Goal: Task Accomplishment & Management: Complete application form

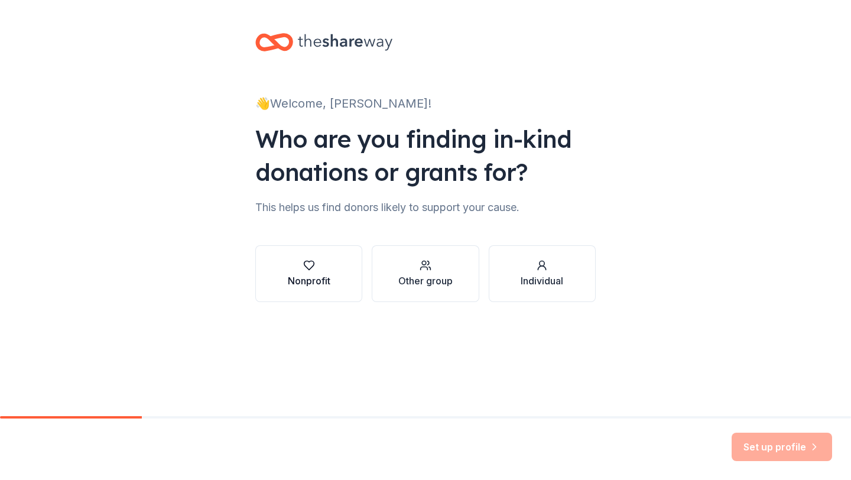
click at [292, 264] on div "button" at bounding box center [309, 265] width 43 height 12
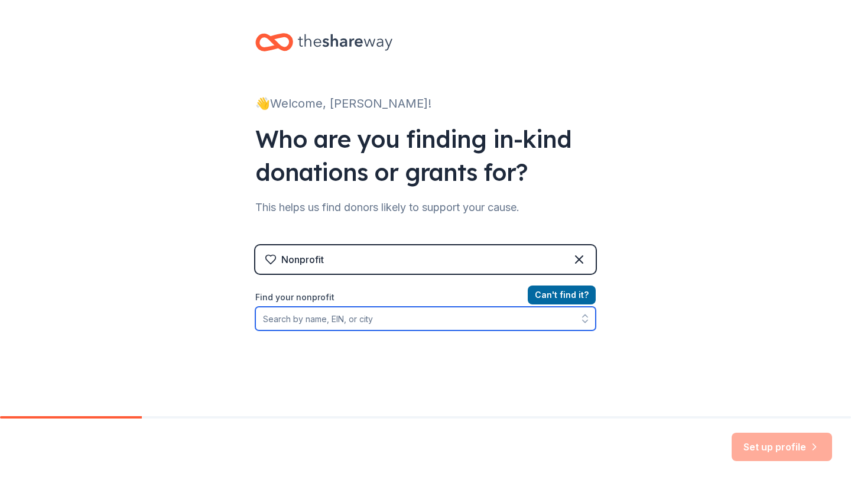
click at [447, 327] on input "Find your nonprofit" at bounding box center [425, 319] width 340 height 24
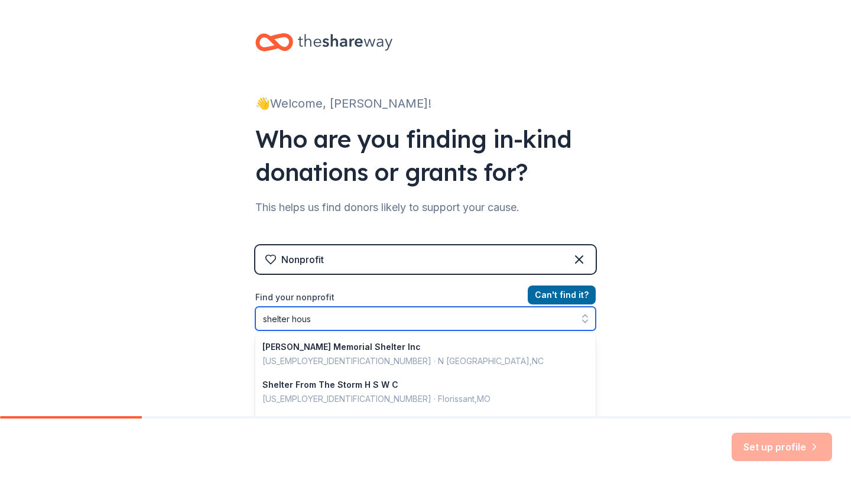
type input "shelter house"
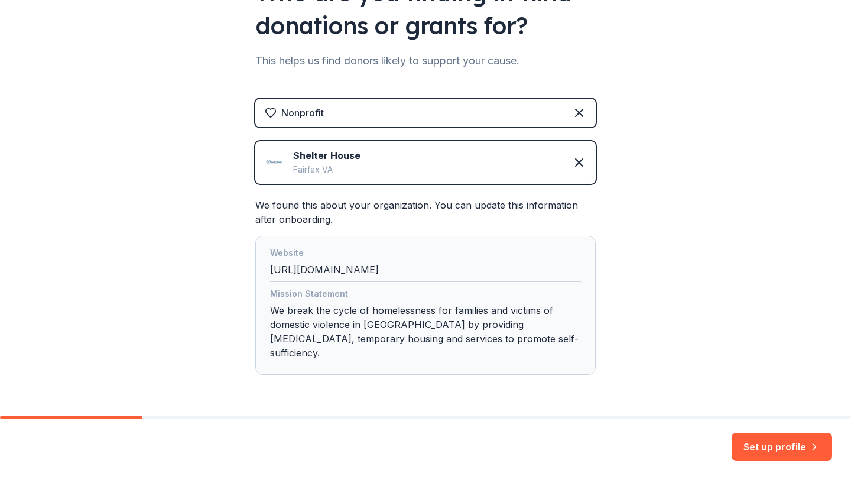
scroll to position [171, 0]
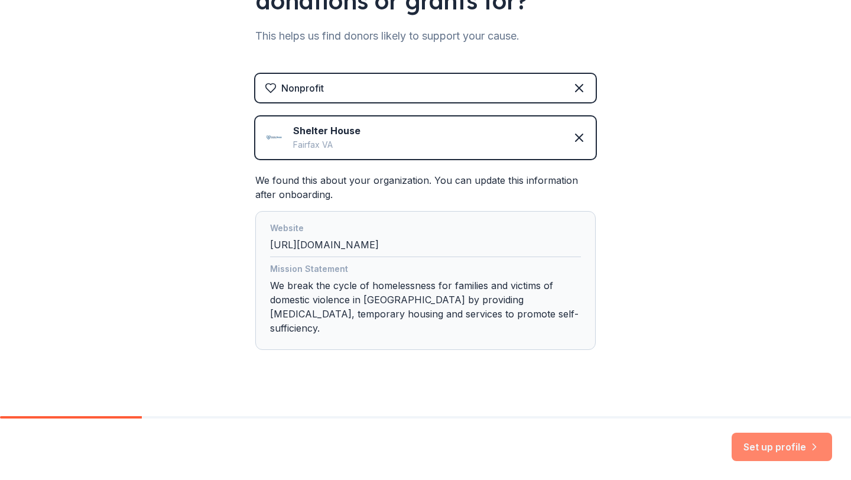
click at [764, 447] on button "Set up profile" at bounding box center [782, 447] width 100 height 28
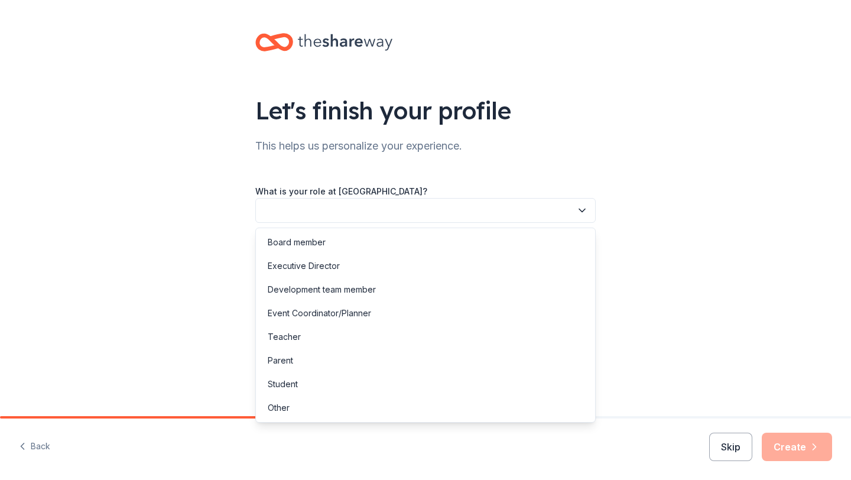
click at [427, 207] on button "button" at bounding box center [425, 210] width 340 height 25
click at [362, 295] on div "Development team member" at bounding box center [322, 289] width 108 height 14
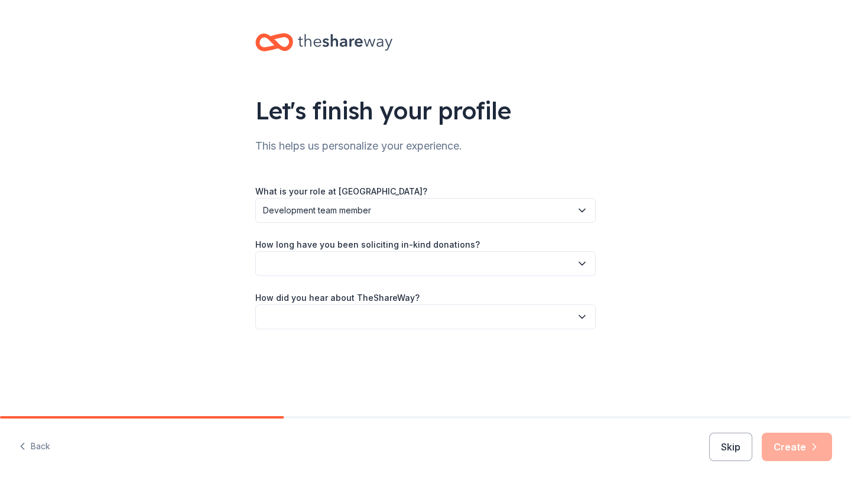
click at [373, 266] on button "button" at bounding box center [425, 263] width 340 height 25
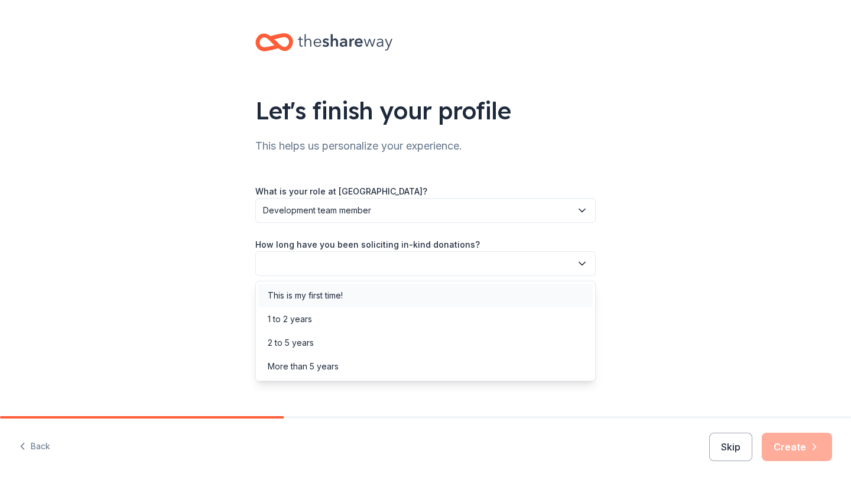
click at [365, 295] on div "This is my first time!" at bounding box center [425, 296] width 334 height 24
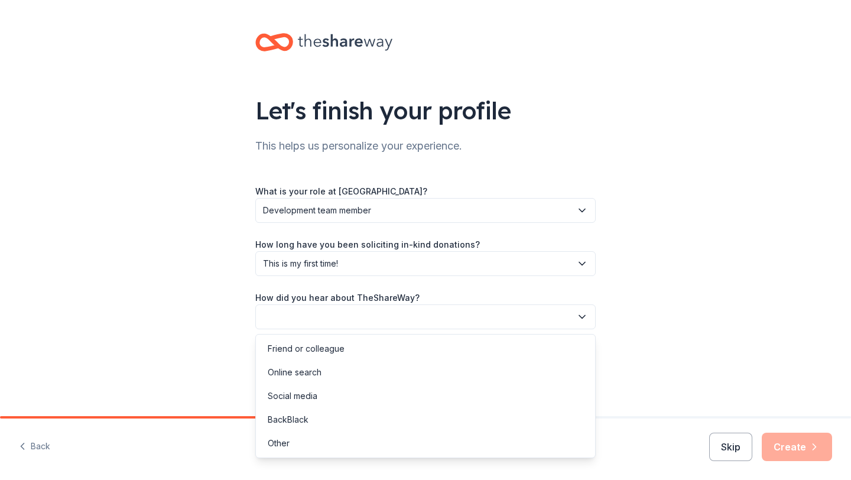
click at [347, 322] on button "button" at bounding box center [425, 316] width 340 height 25
click at [321, 443] on div "Other" at bounding box center [425, 443] width 334 height 24
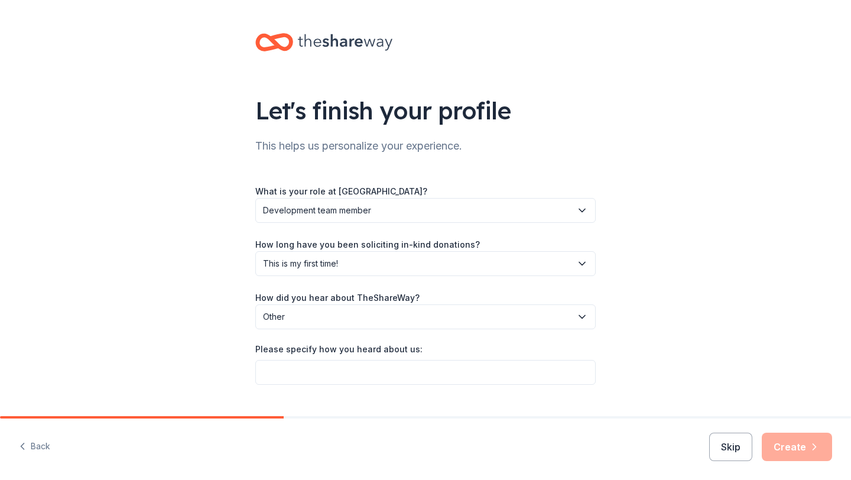
click at [379, 314] on span "Other" at bounding box center [417, 317] width 308 height 14
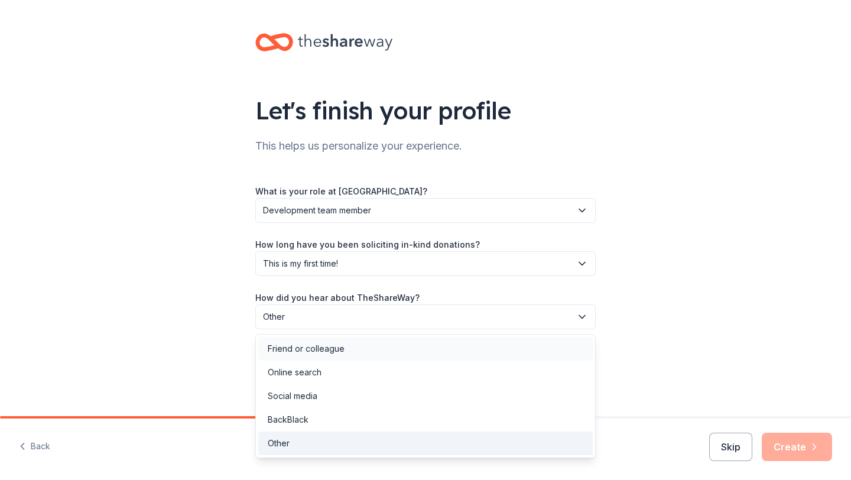
click at [367, 349] on div "Friend or colleague" at bounding box center [425, 349] width 334 height 24
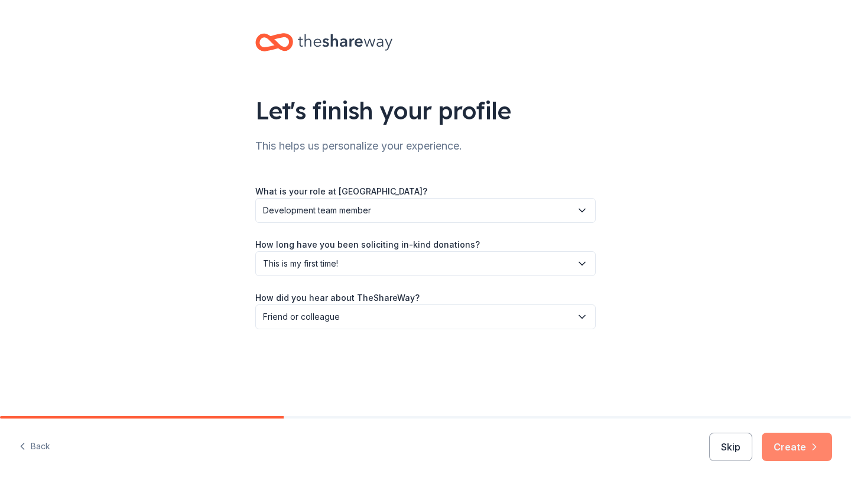
click at [782, 447] on button "Create" at bounding box center [797, 447] width 70 height 28
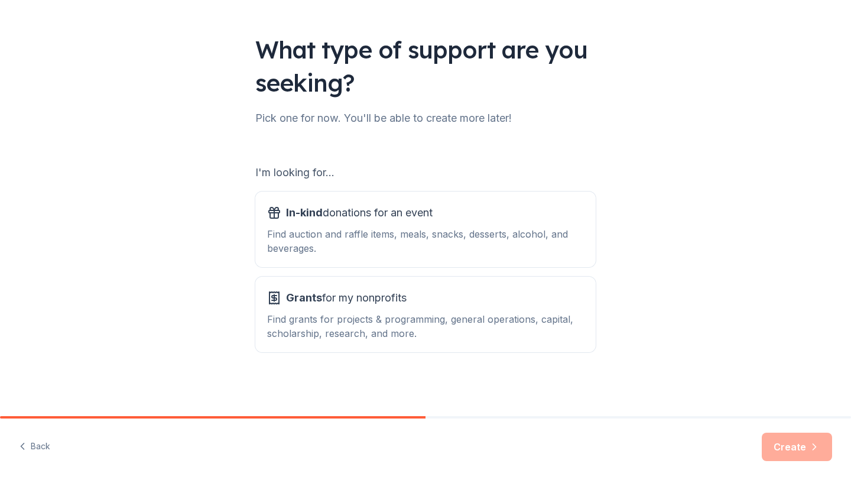
scroll to position [60, 0]
click at [411, 224] on div "In-kind donations for an event Find auction and raffle items, meals, snacks, de…" at bounding box center [425, 230] width 317 height 52
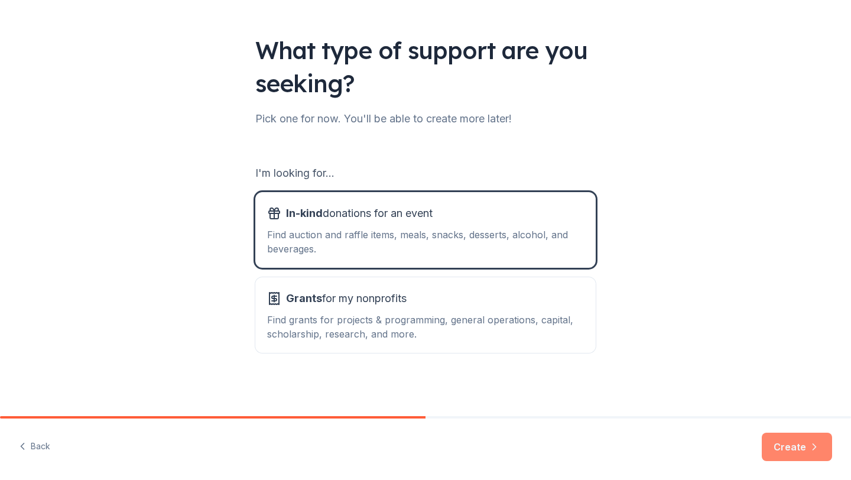
click at [811, 441] on icon "button" at bounding box center [814, 447] width 12 height 12
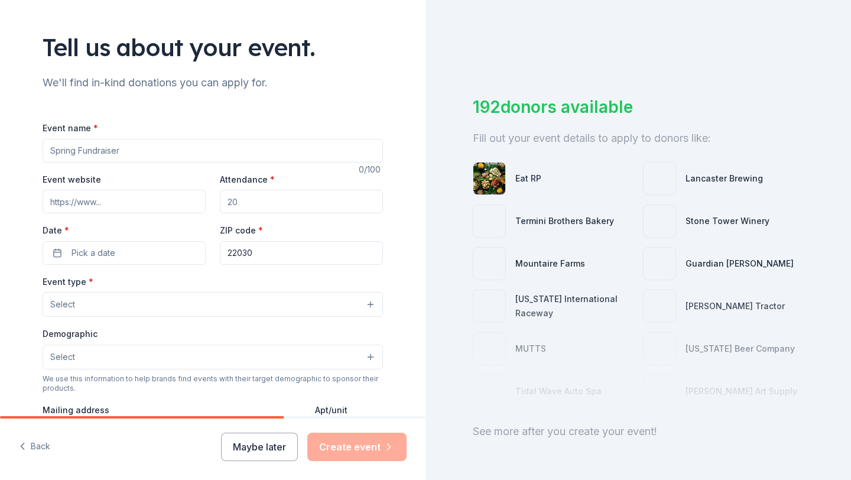
scroll to position [142, 0]
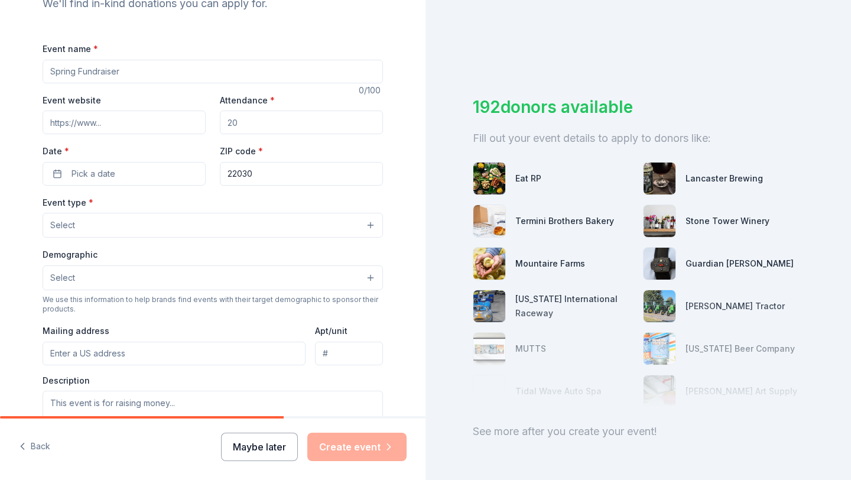
click at [243, 450] on button "Maybe later" at bounding box center [259, 447] width 77 height 28
click at [258, 450] on button "Maybe later" at bounding box center [259, 447] width 77 height 28
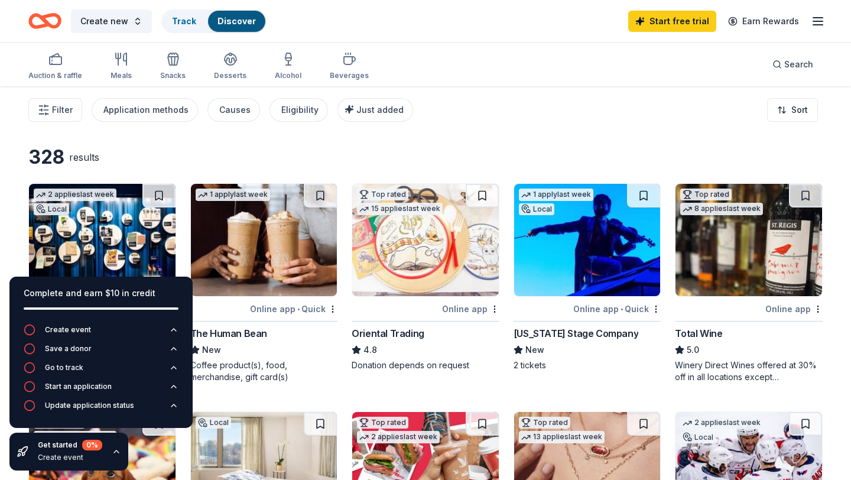
click at [792, 63] on span "Search" at bounding box center [798, 64] width 29 height 14
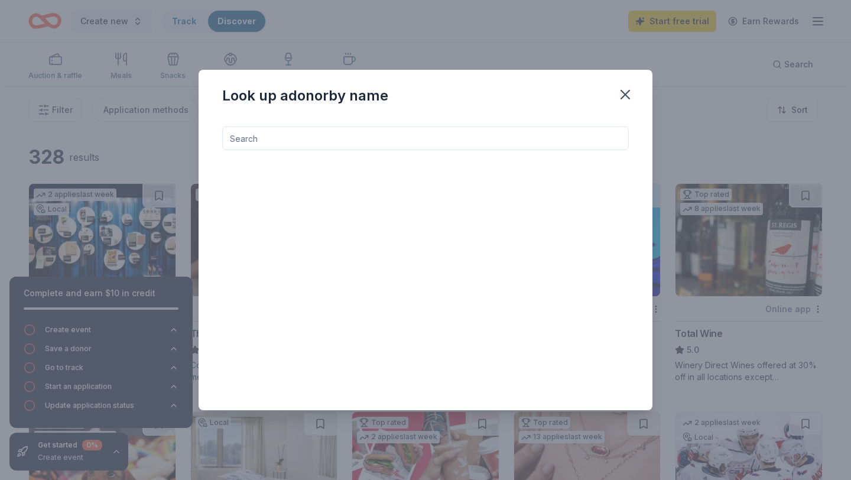
click at [539, 138] on input at bounding box center [425, 138] width 407 height 24
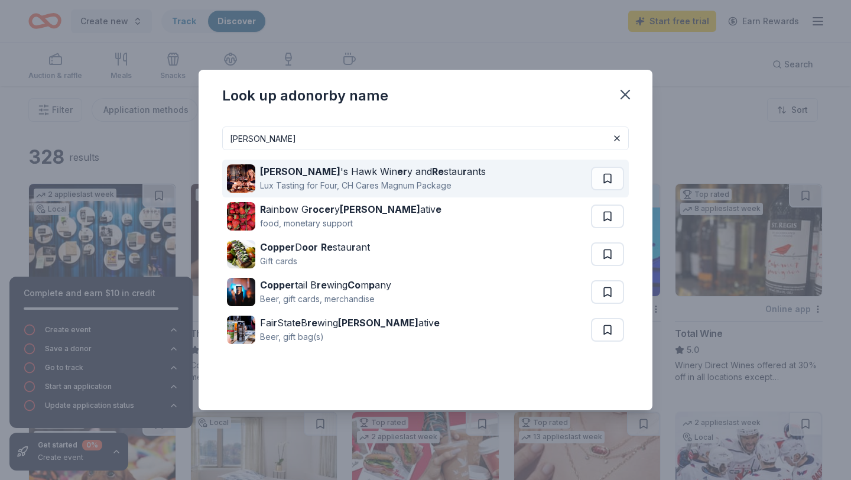
type input "[PERSON_NAME]"
click at [508, 184] on div "[PERSON_NAME] 's [PERSON_NAME] Win er y and Re stau r ants Lux Tasting for Four…" at bounding box center [409, 179] width 364 height 38
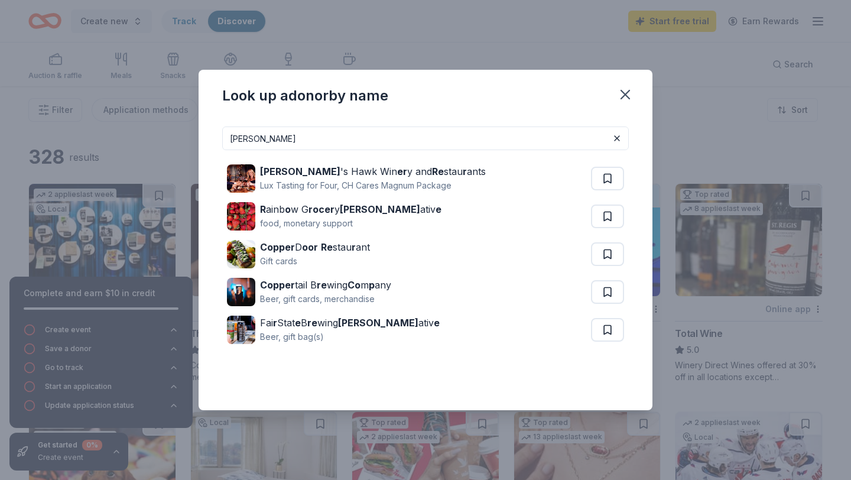
click at [504, 58] on div "Look up a donor by name [PERSON_NAME] [PERSON_NAME] 's [PERSON_NAME] Win er y a…" at bounding box center [425, 240] width 851 height 480
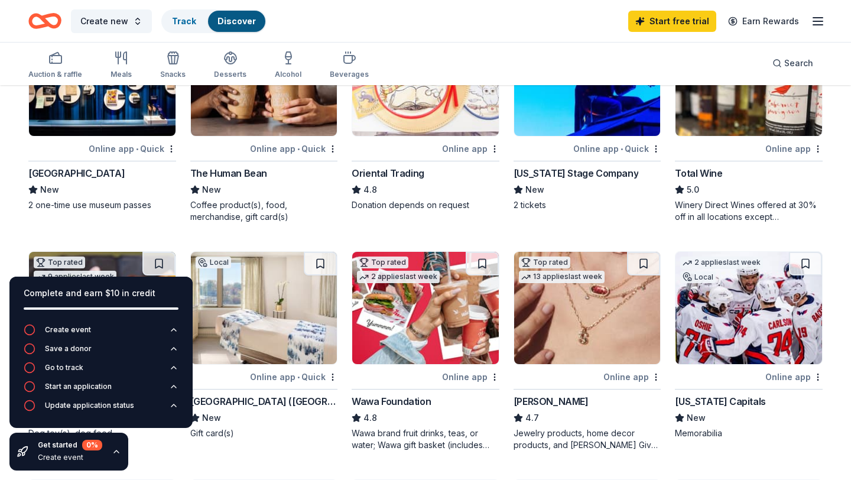
scroll to position [161, 0]
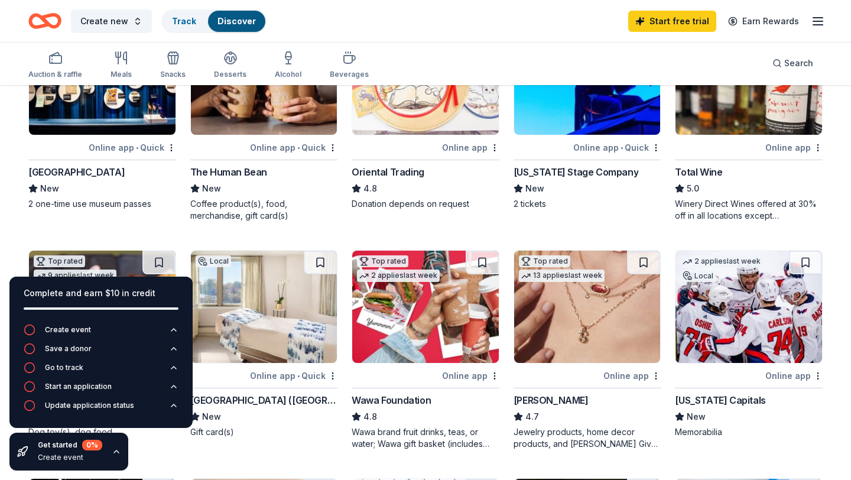
click at [485, 231] on div "2 applies last week Local Online app • [GEOGRAPHIC_DATA] New 2 one-time use mus…" at bounding box center [425, 464] width 794 height 884
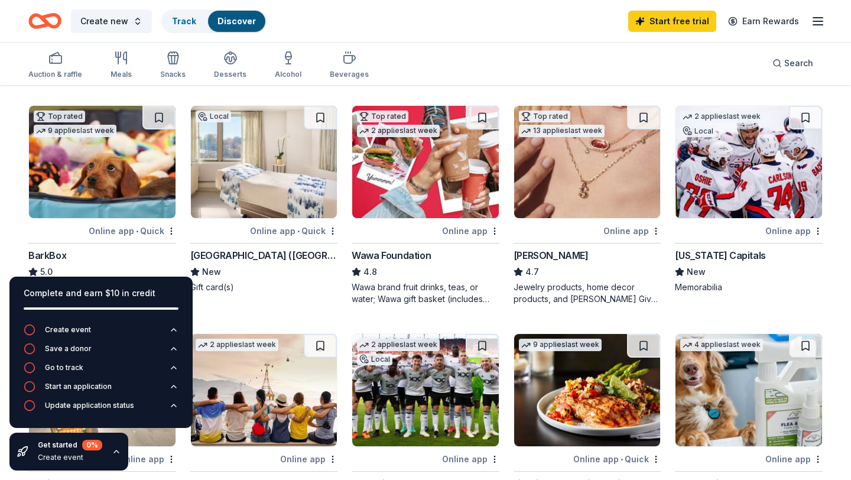
scroll to position [307, 0]
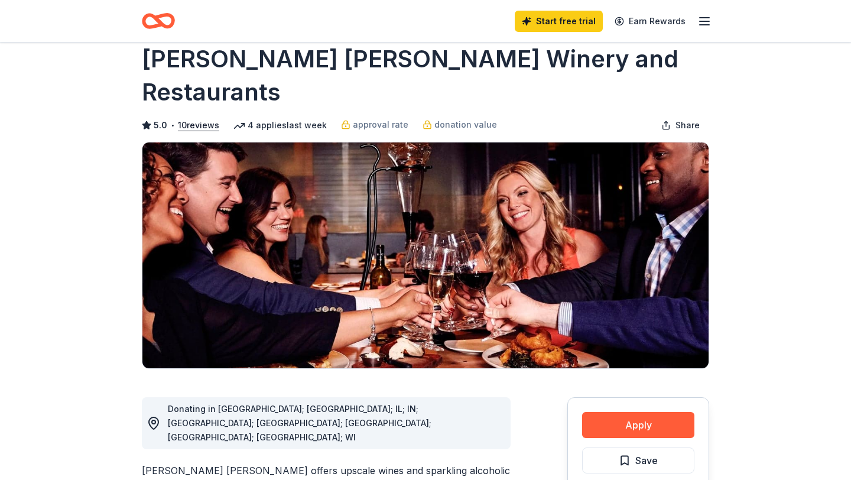
scroll to position [30, 0]
